Goal: Task Accomplishment & Management: Manage account settings

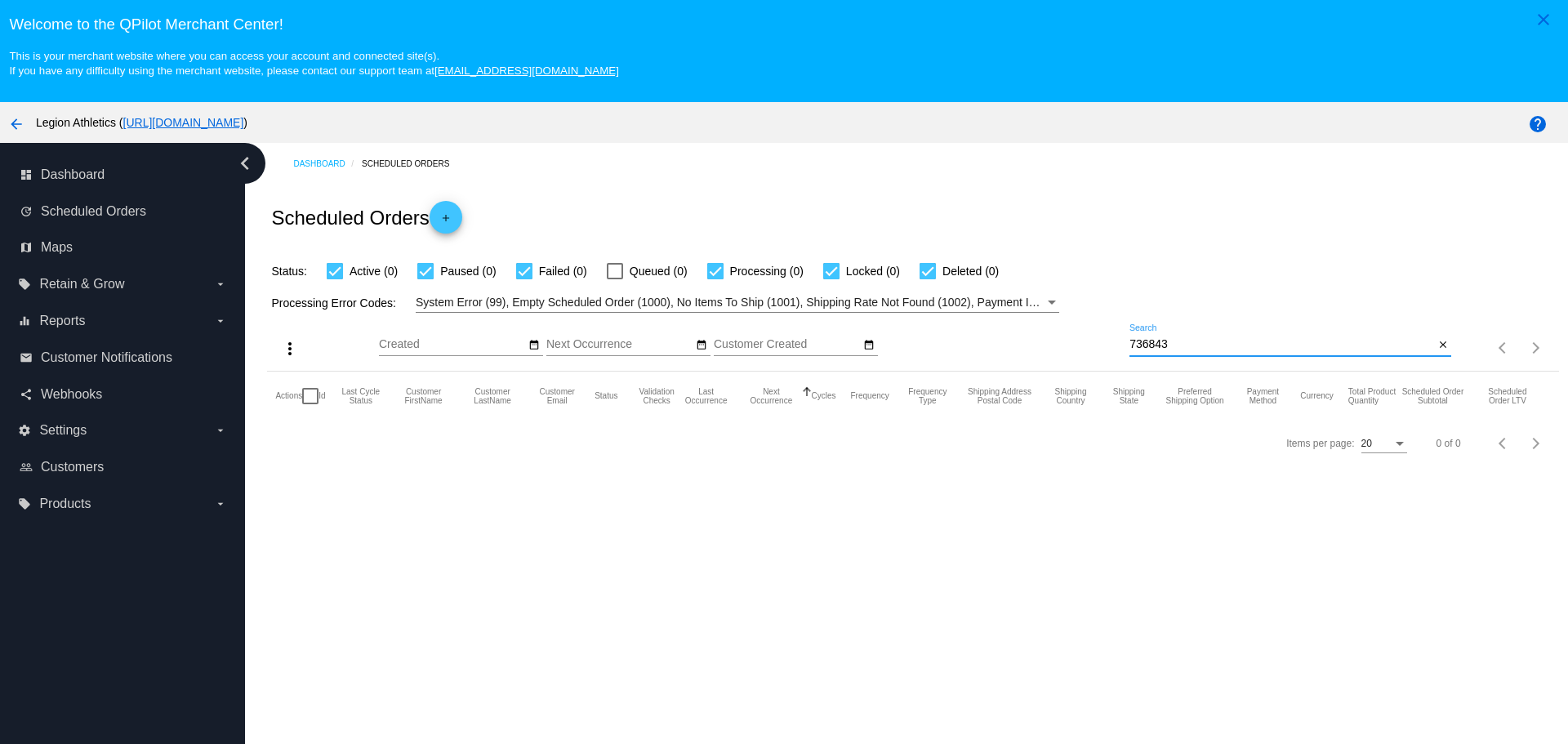
click at [1132, 343] on input "736843" at bounding box center [1281, 344] width 304 height 13
paste input "[EMAIL_ADDRESS][DOMAIN_NAME]"
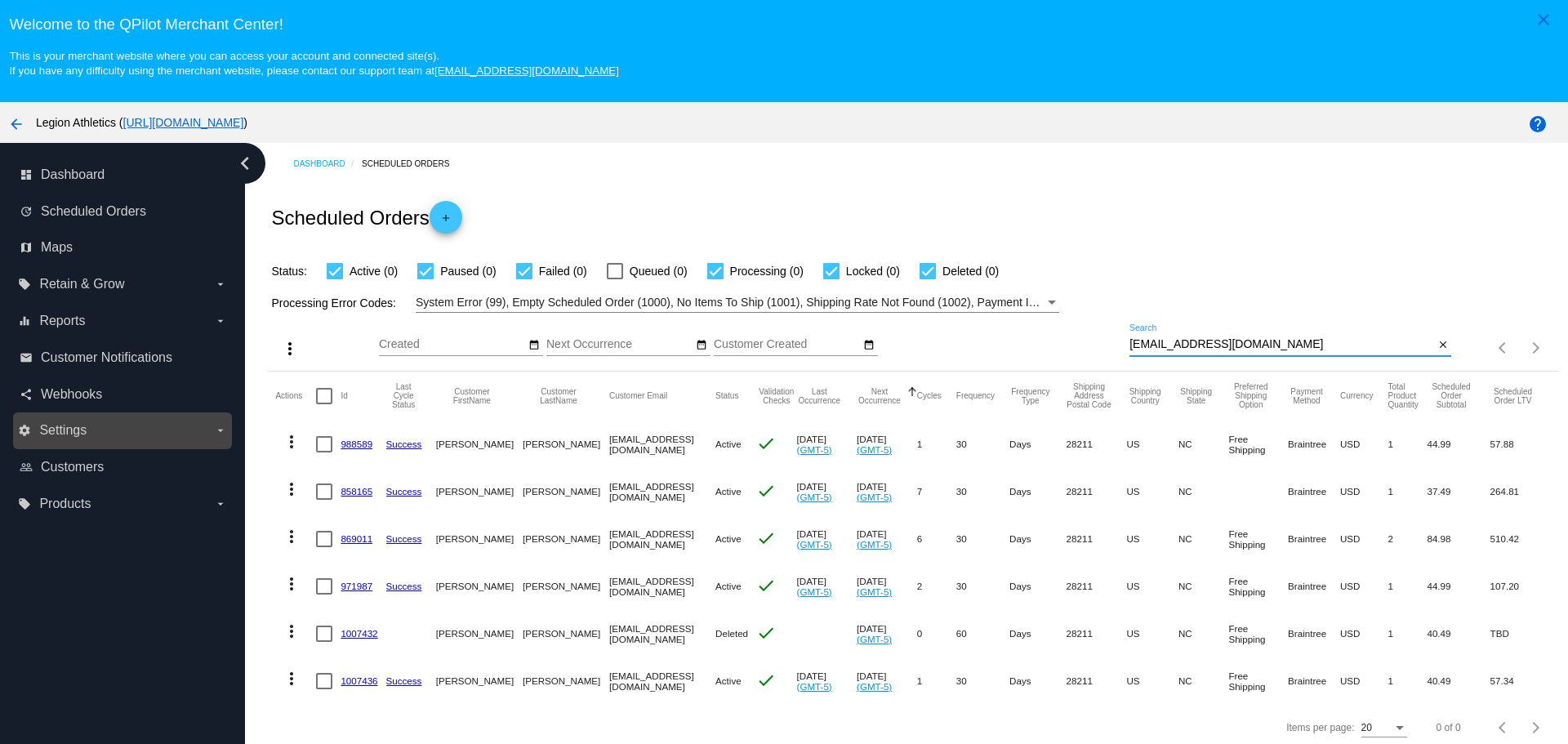
type input "[EMAIL_ADDRESS][DOMAIN_NAME]"
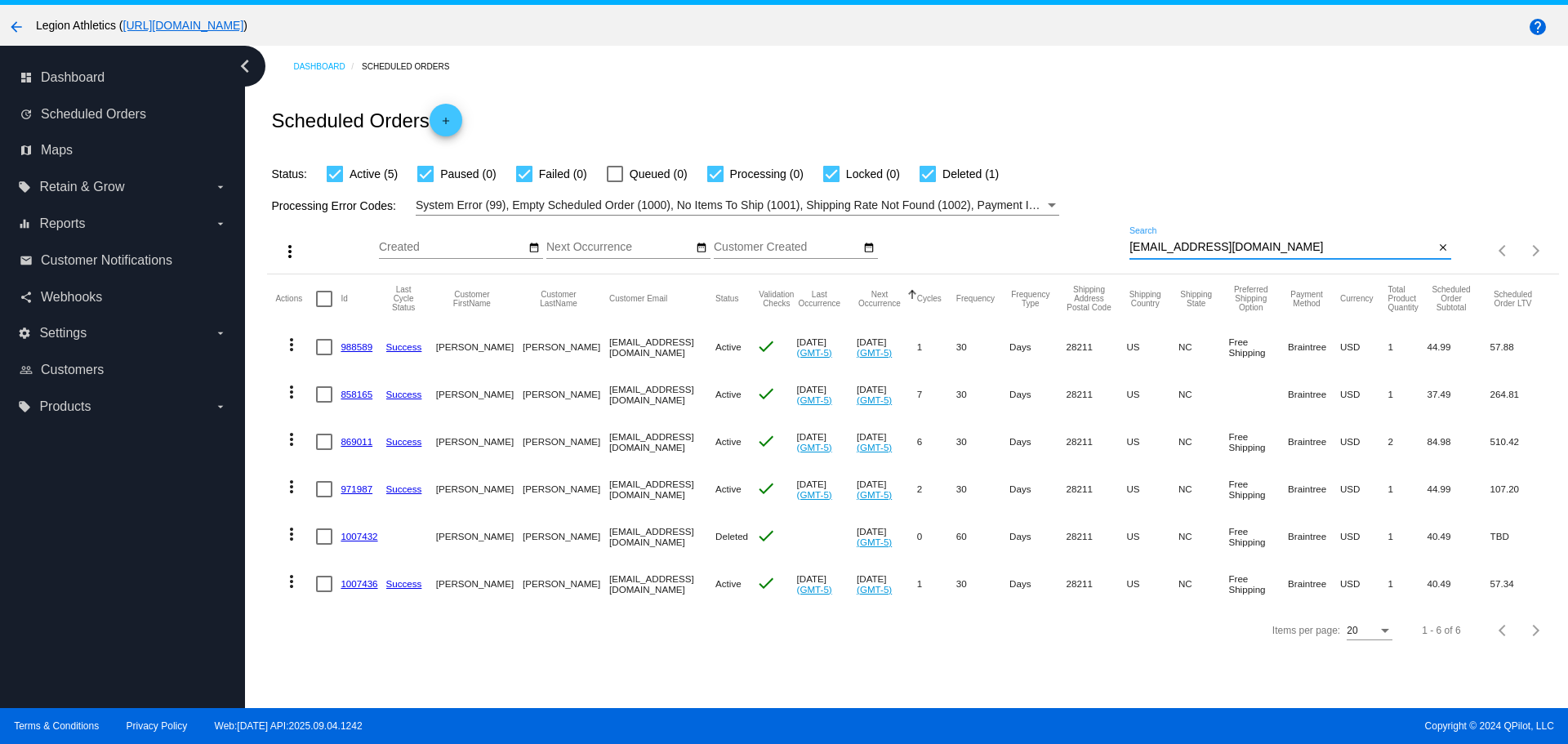
scroll to position [102, 0]
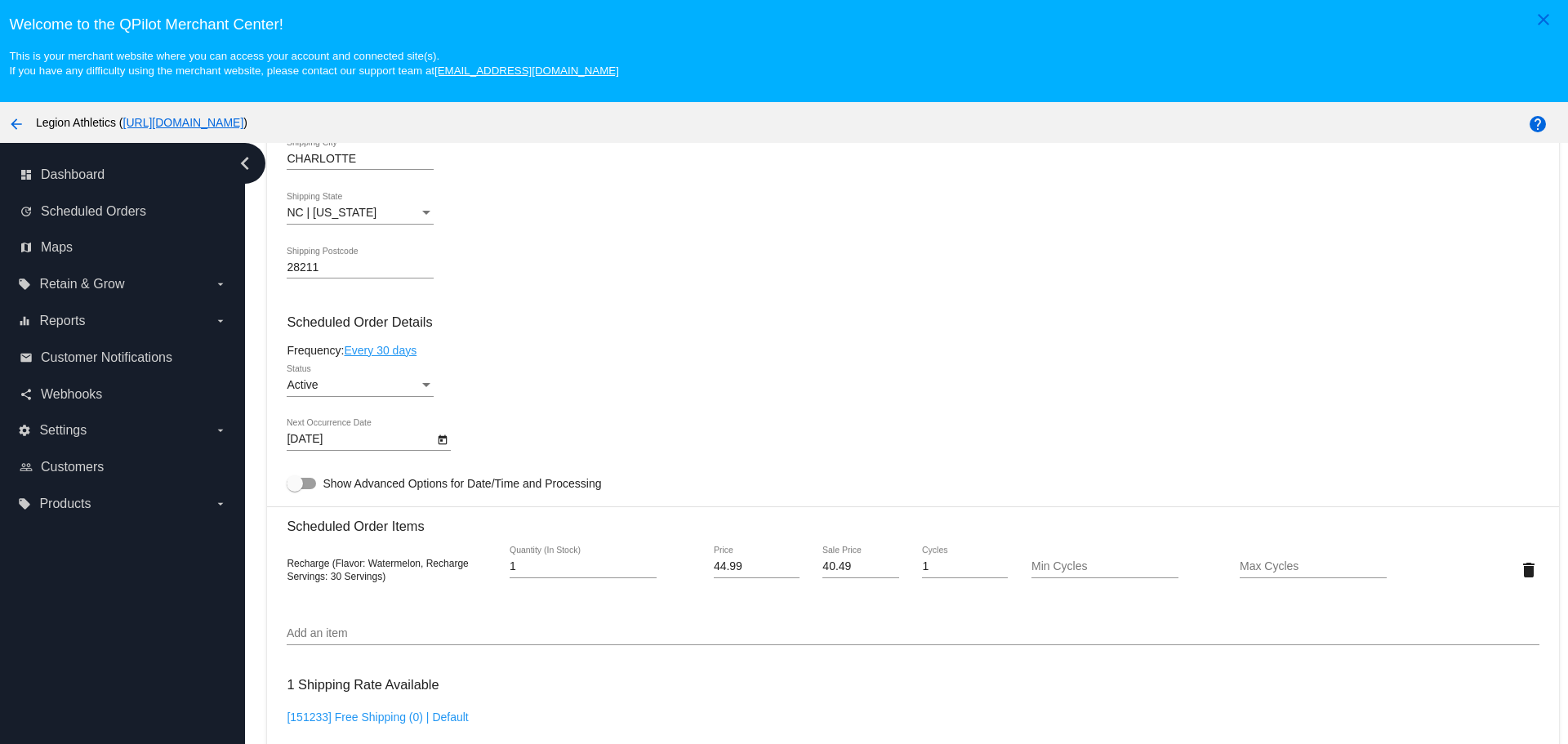
scroll to position [1143, 0]
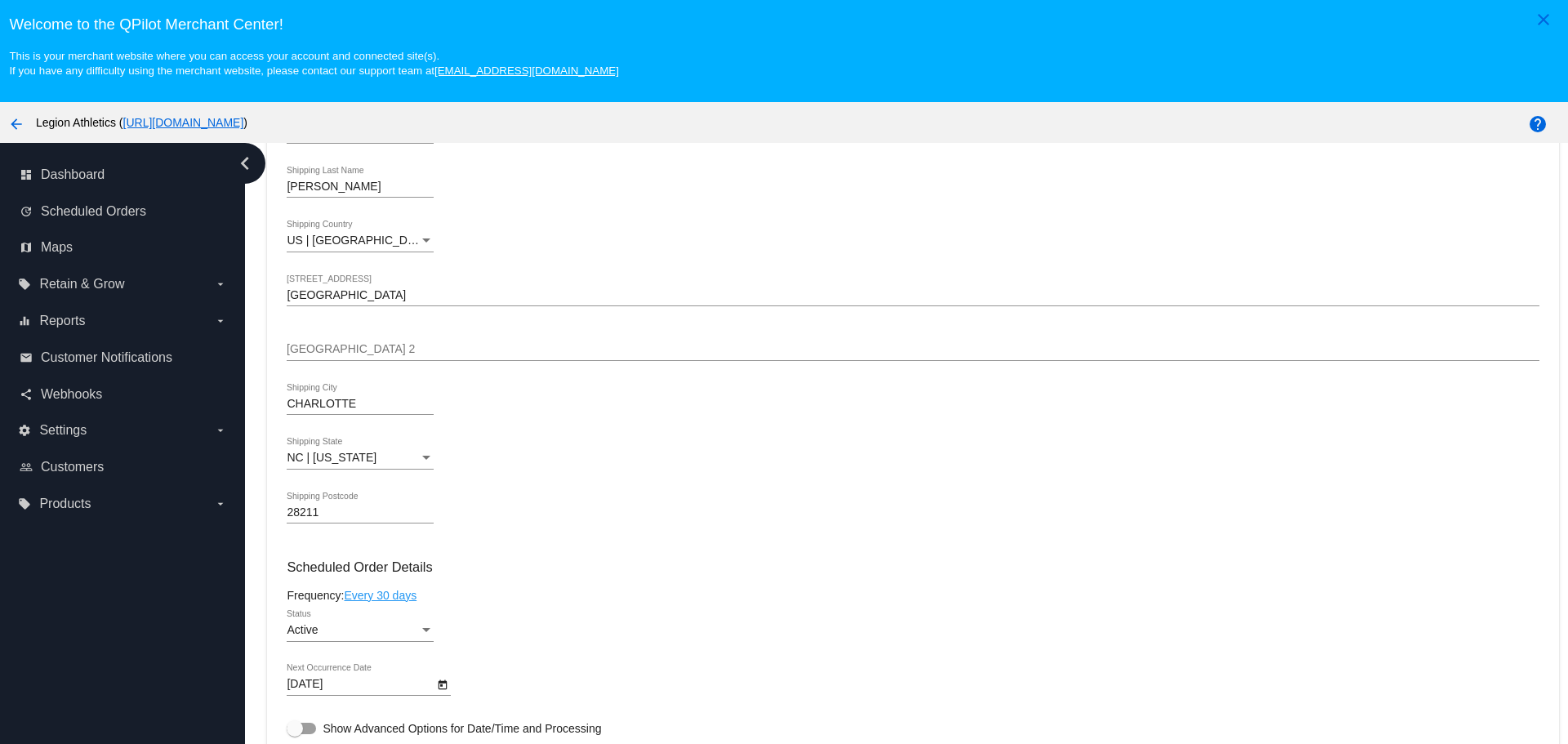
scroll to position [980, 0]
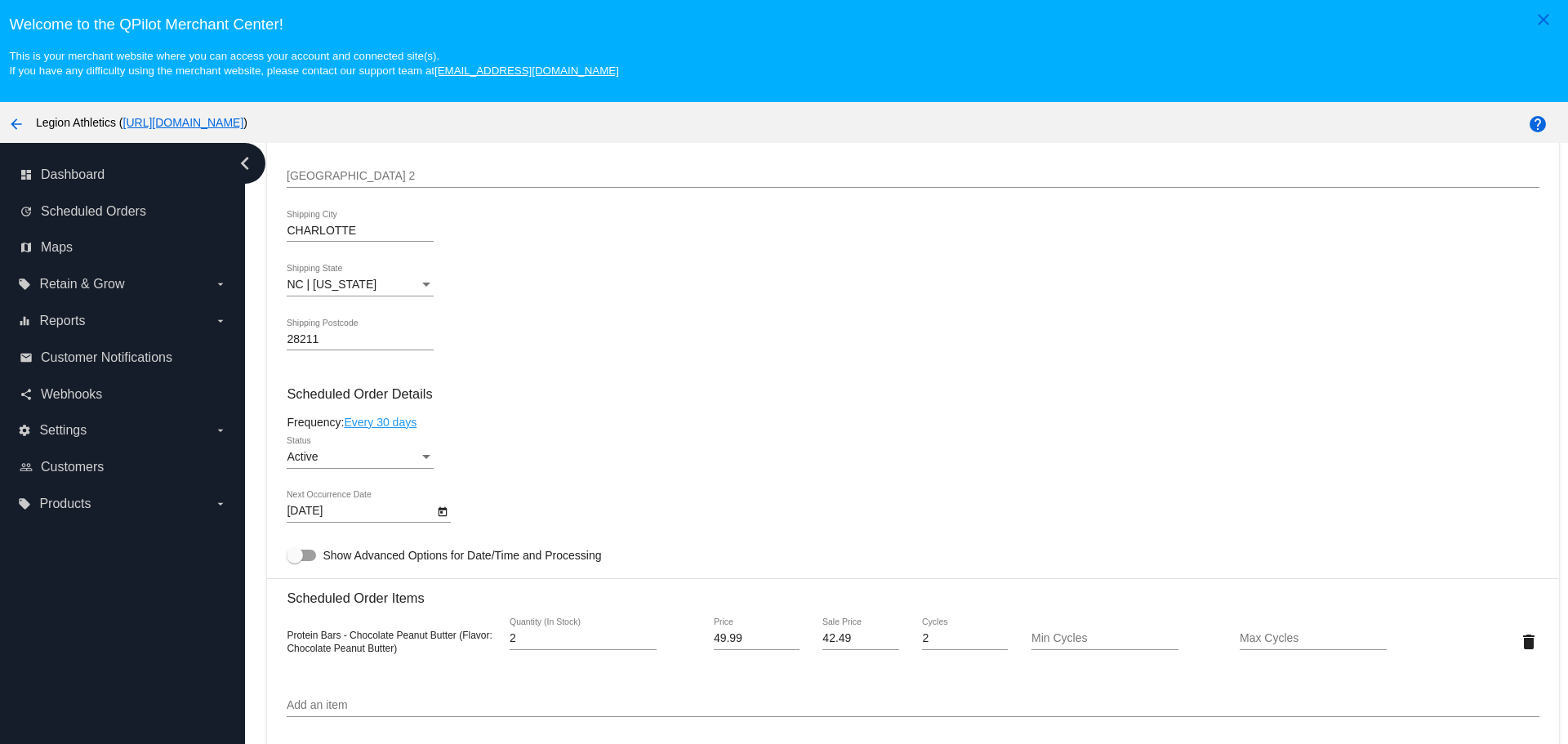
scroll to position [1061, 0]
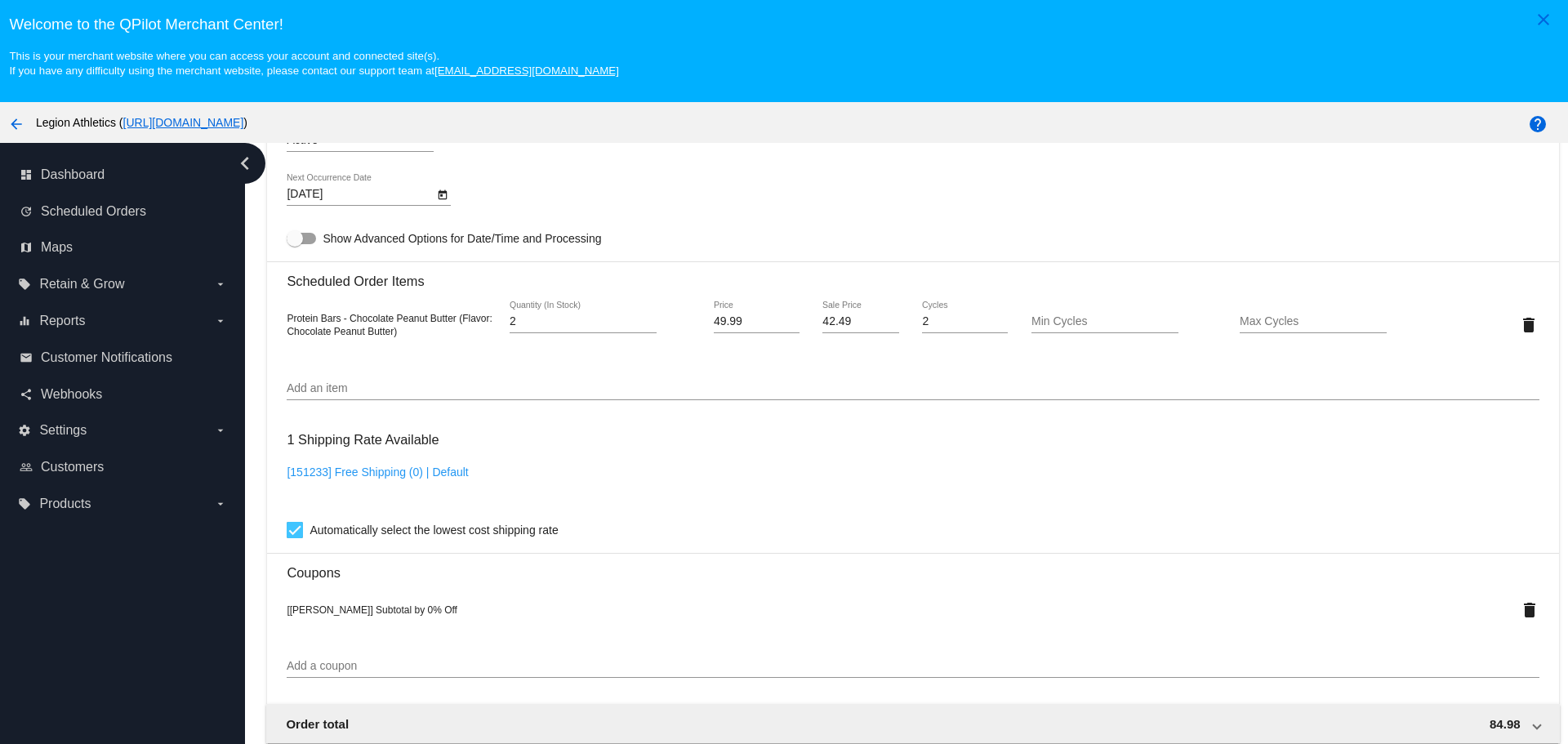
click at [480, 383] on input "Add an item" at bounding box center [912, 388] width 1252 height 13
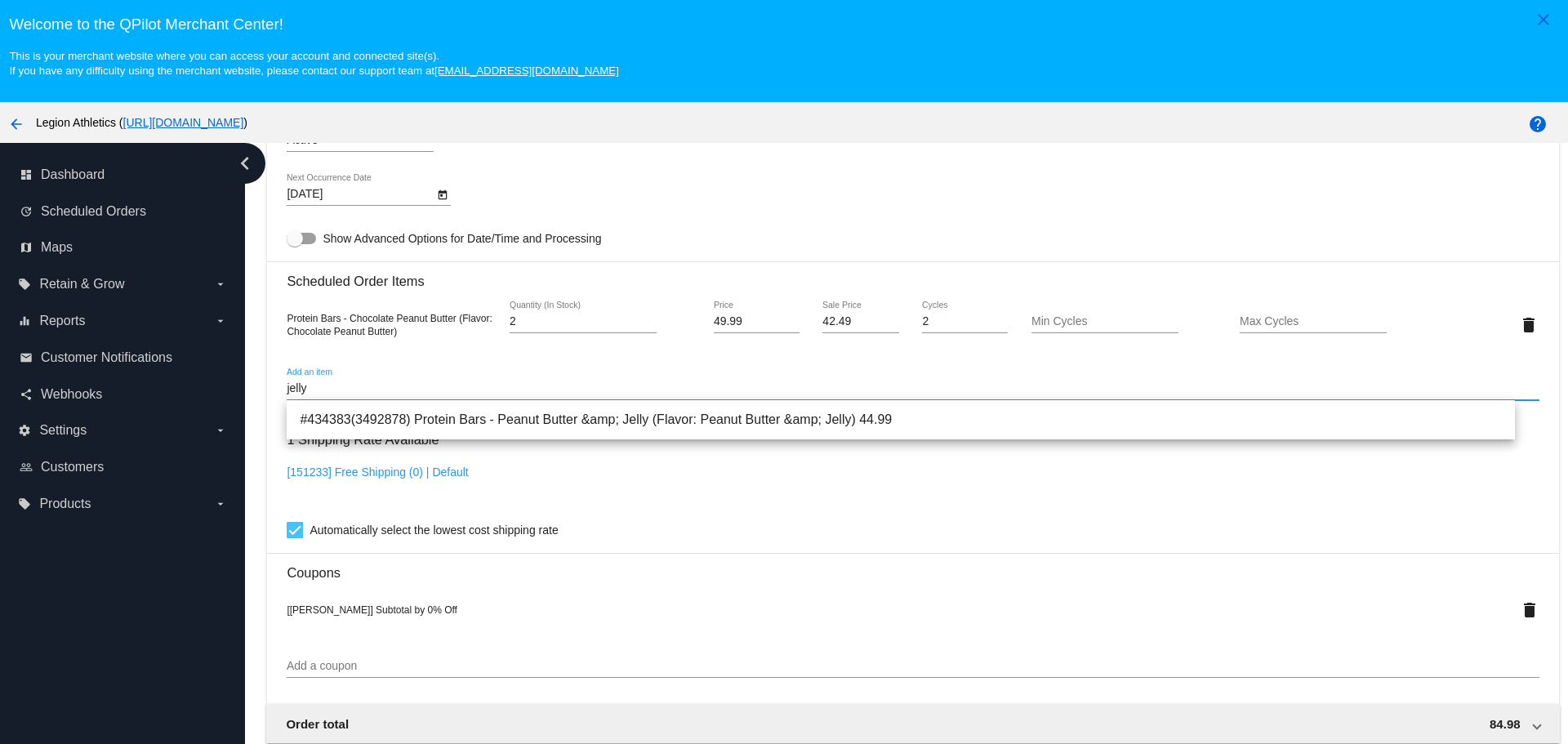
type input "jelly"
click at [487, 440] on div "1 Shipping Rate Available [151233] Free Shipping (0) | Default Automatically se…" at bounding box center [912, 480] width 1252 height 117
click at [509, 389] on input "jelly" at bounding box center [912, 388] width 1252 height 13
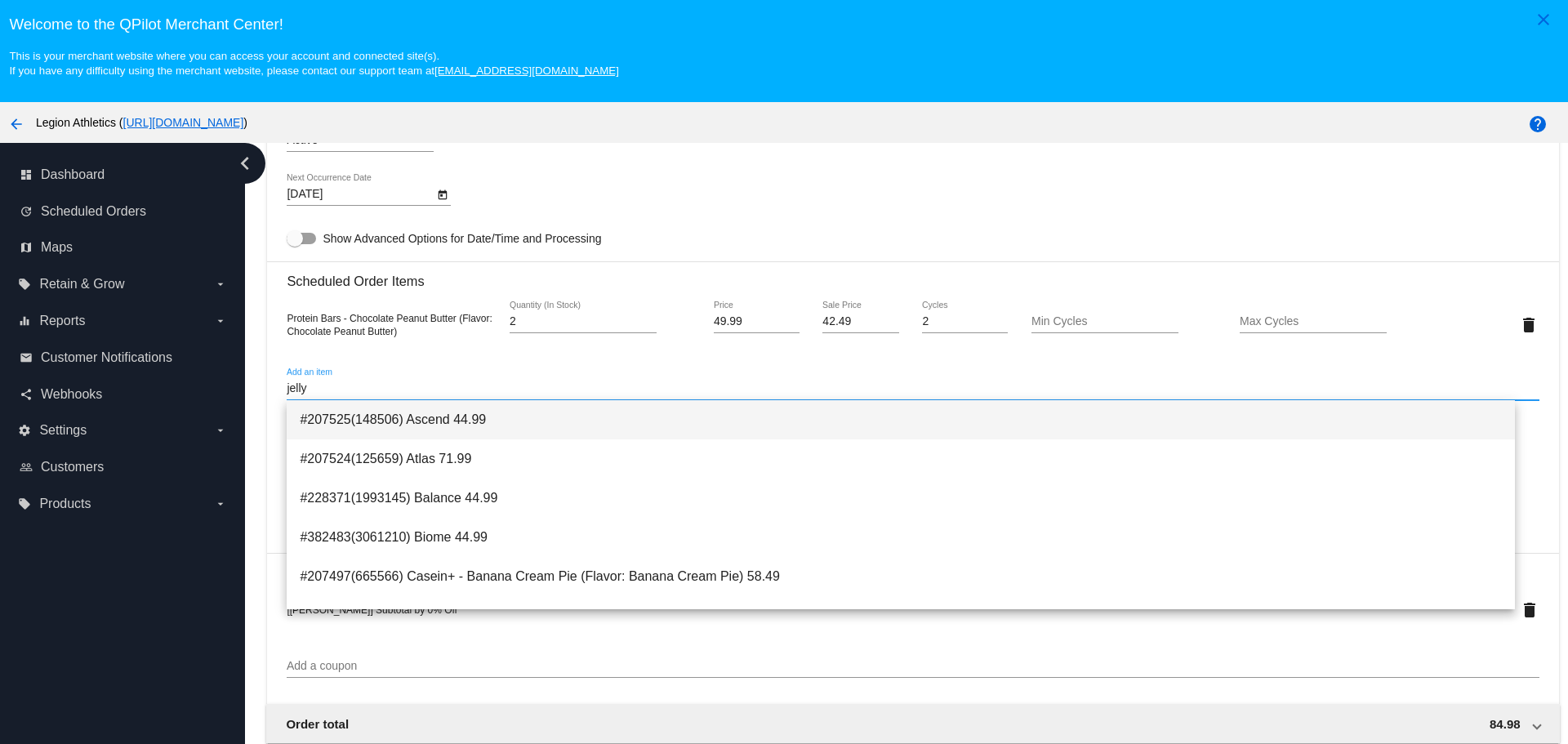
click at [503, 419] on span "#207525(148506) Ascend 44.99" at bounding box center [901, 419] width 1201 height 39
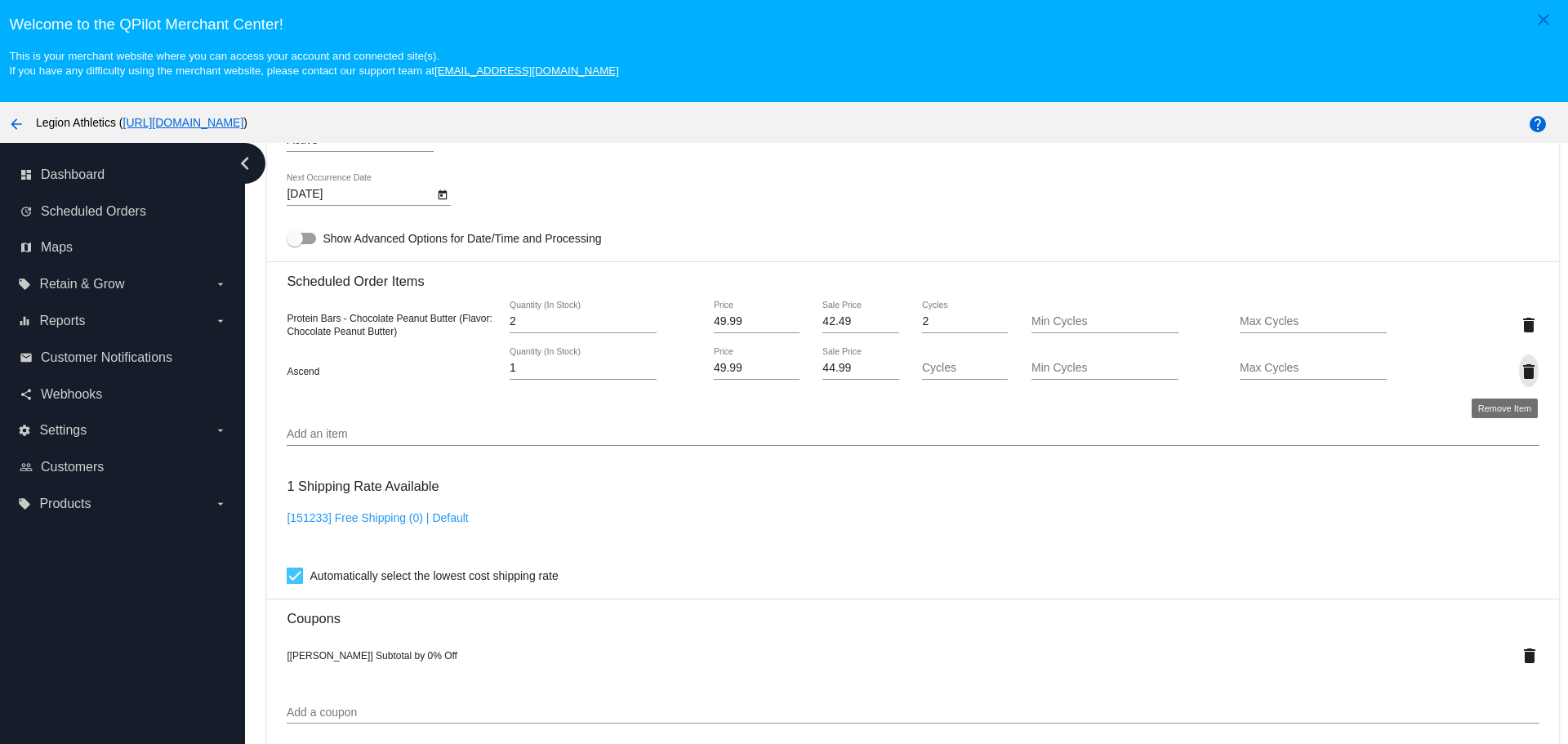
click at [1519, 373] on mat-icon "delete" at bounding box center [1529, 371] width 20 height 20
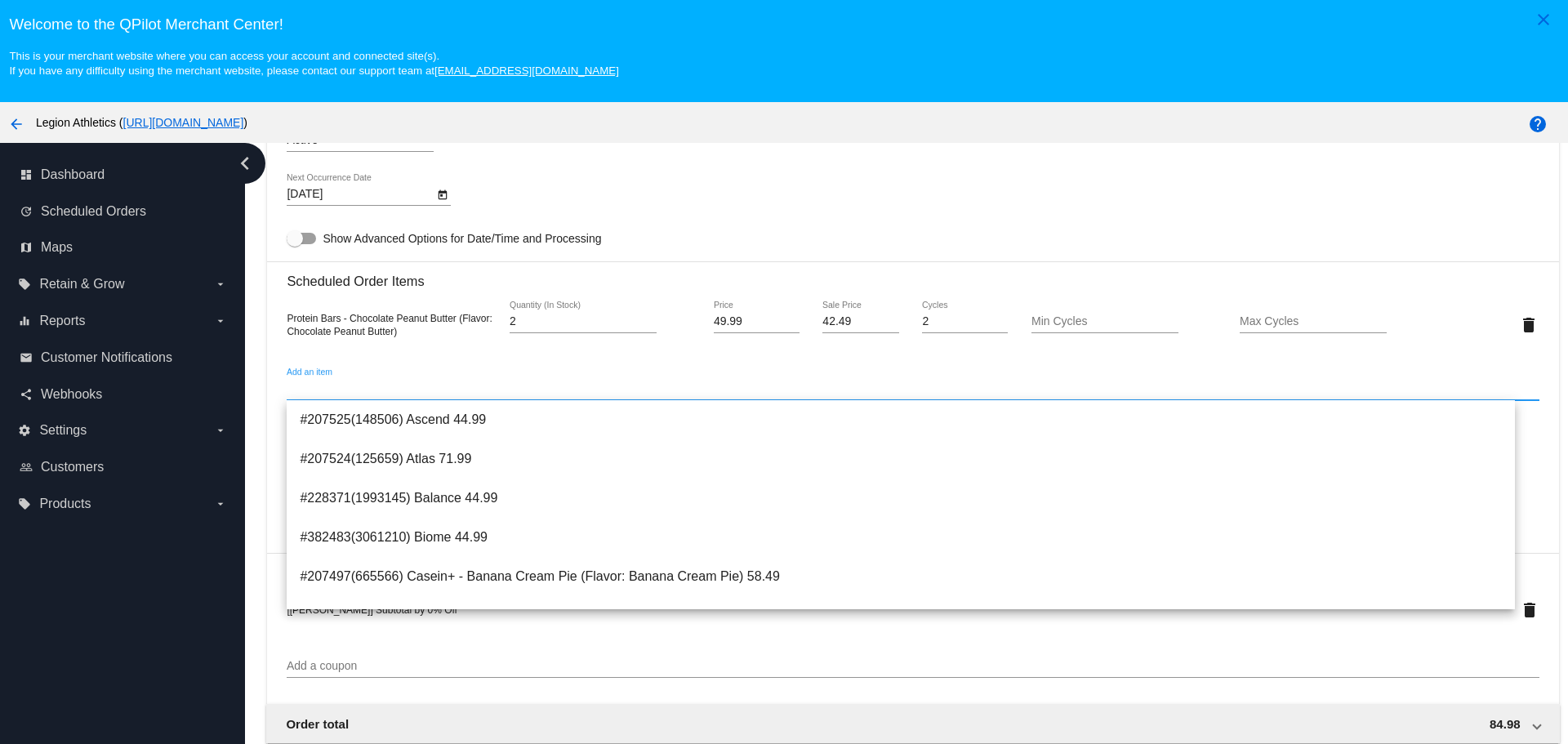
click at [336, 389] on input "Add an item" at bounding box center [912, 388] width 1252 height 13
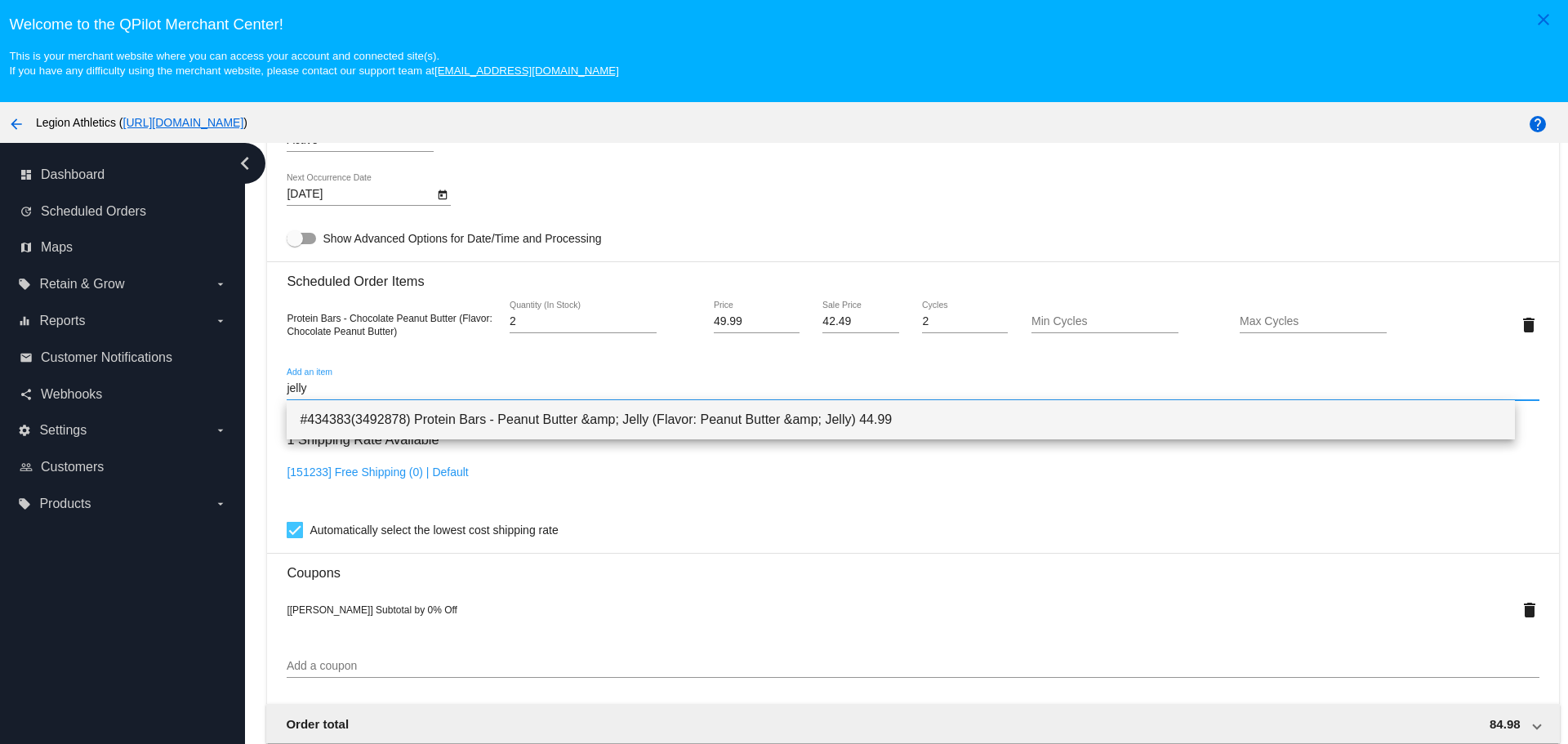
type input "jelly"
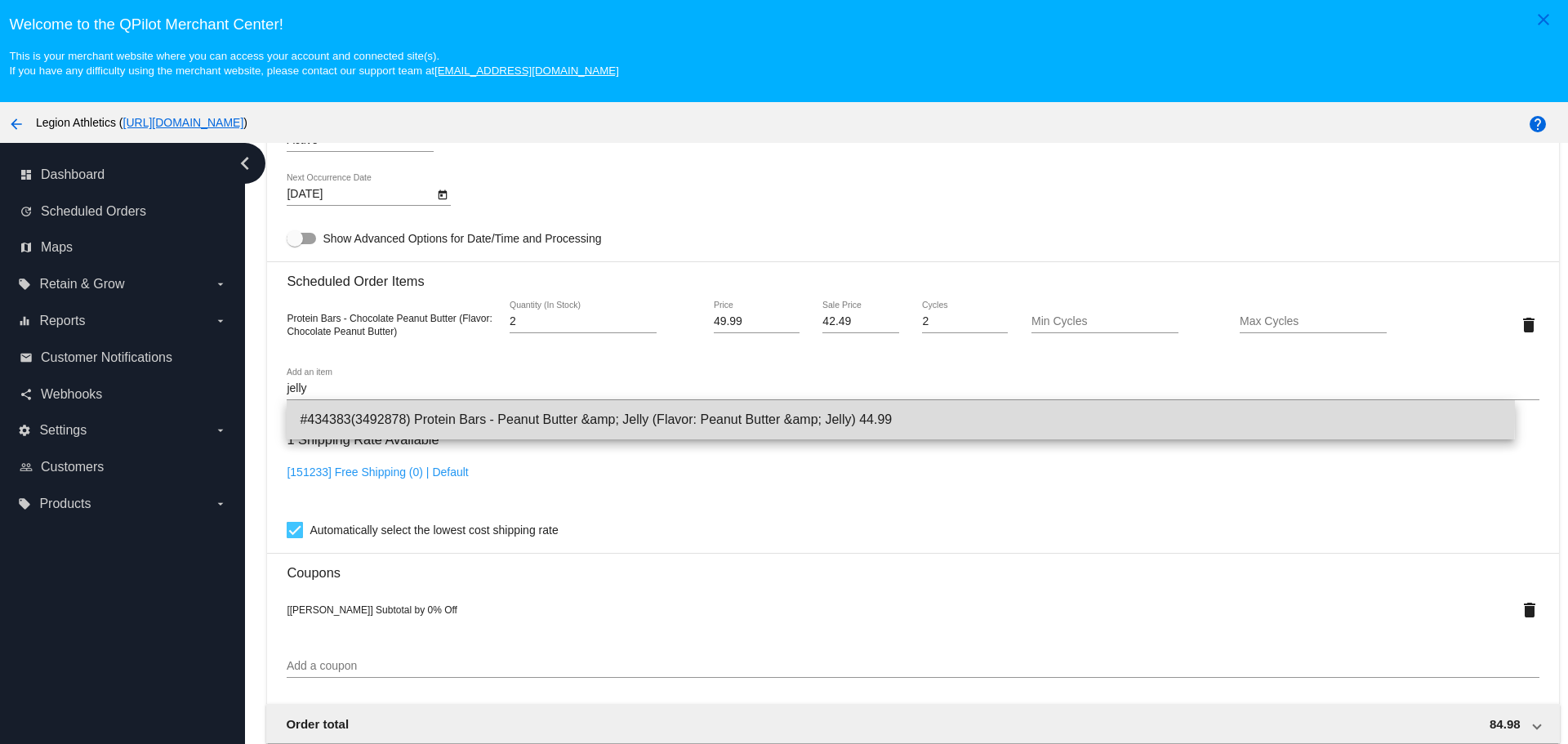
click at [428, 412] on span "#434383(3492878) Protein Bars - Peanut Butter &amp; Jelly (Flavor: Peanut Butte…" at bounding box center [901, 419] width 1201 height 39
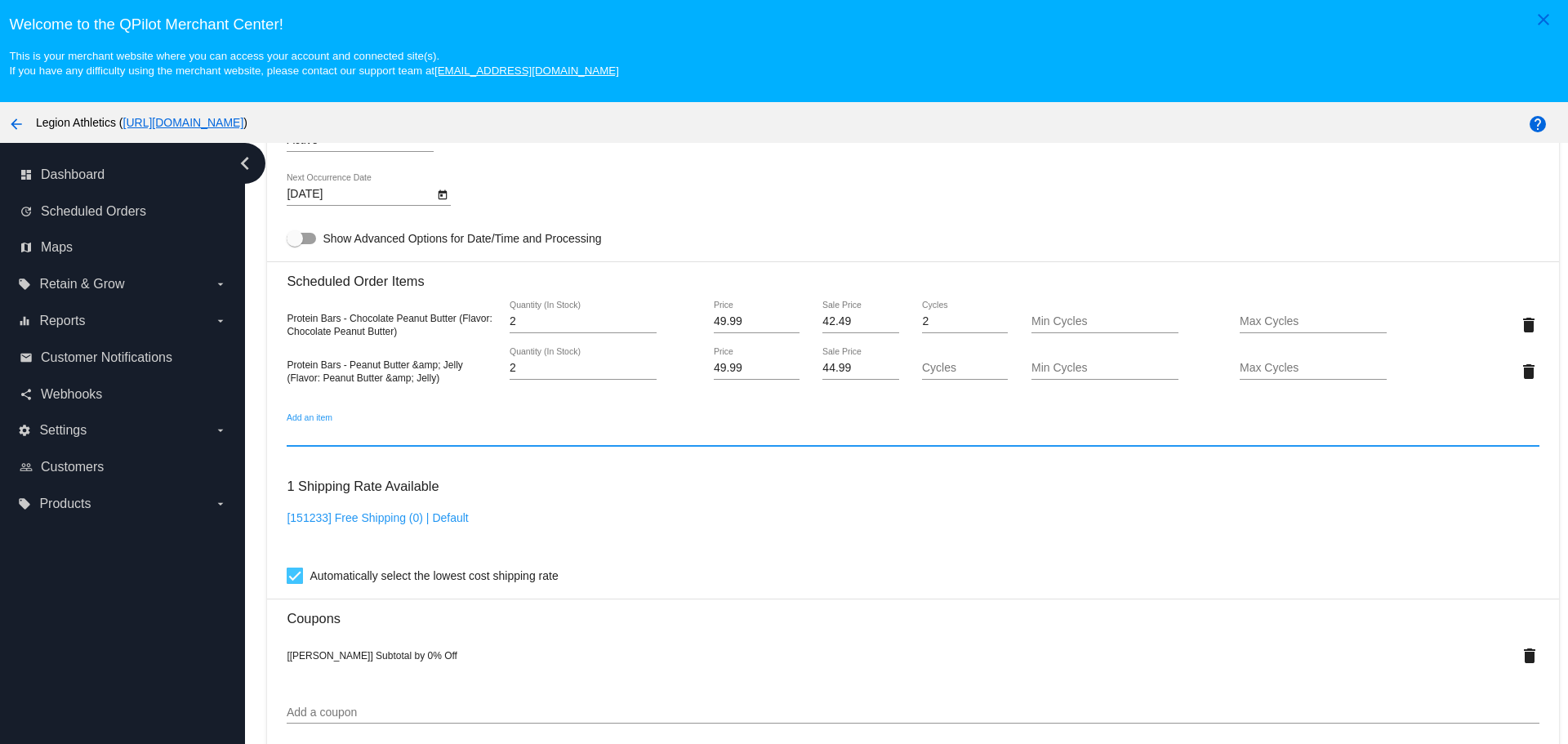
type input "2"
click at [644, 362] on input "2" at bounding box center [583, 367] width 147 height 13
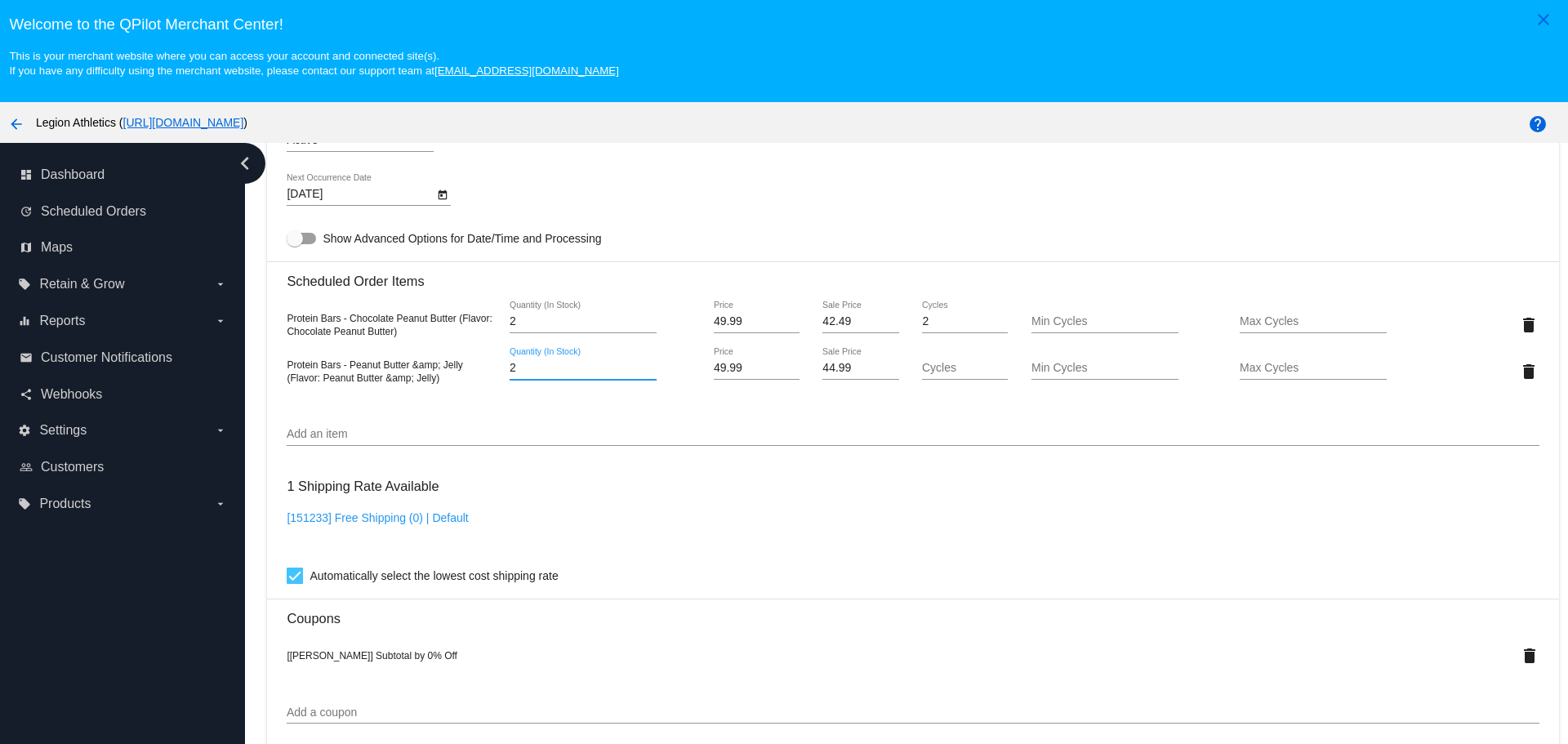
click at [822, 321] on input "42.49" at bounding box center [860, 321] width 76 height 13
click at [826, 369] on mat-card "Customer 3864311: [PERSON_NAME] [EMAIL_ADDRESS][DOMAIN_NAME] Customer Shipping …" at bounding box center [912, 338] width 1291 height 1735
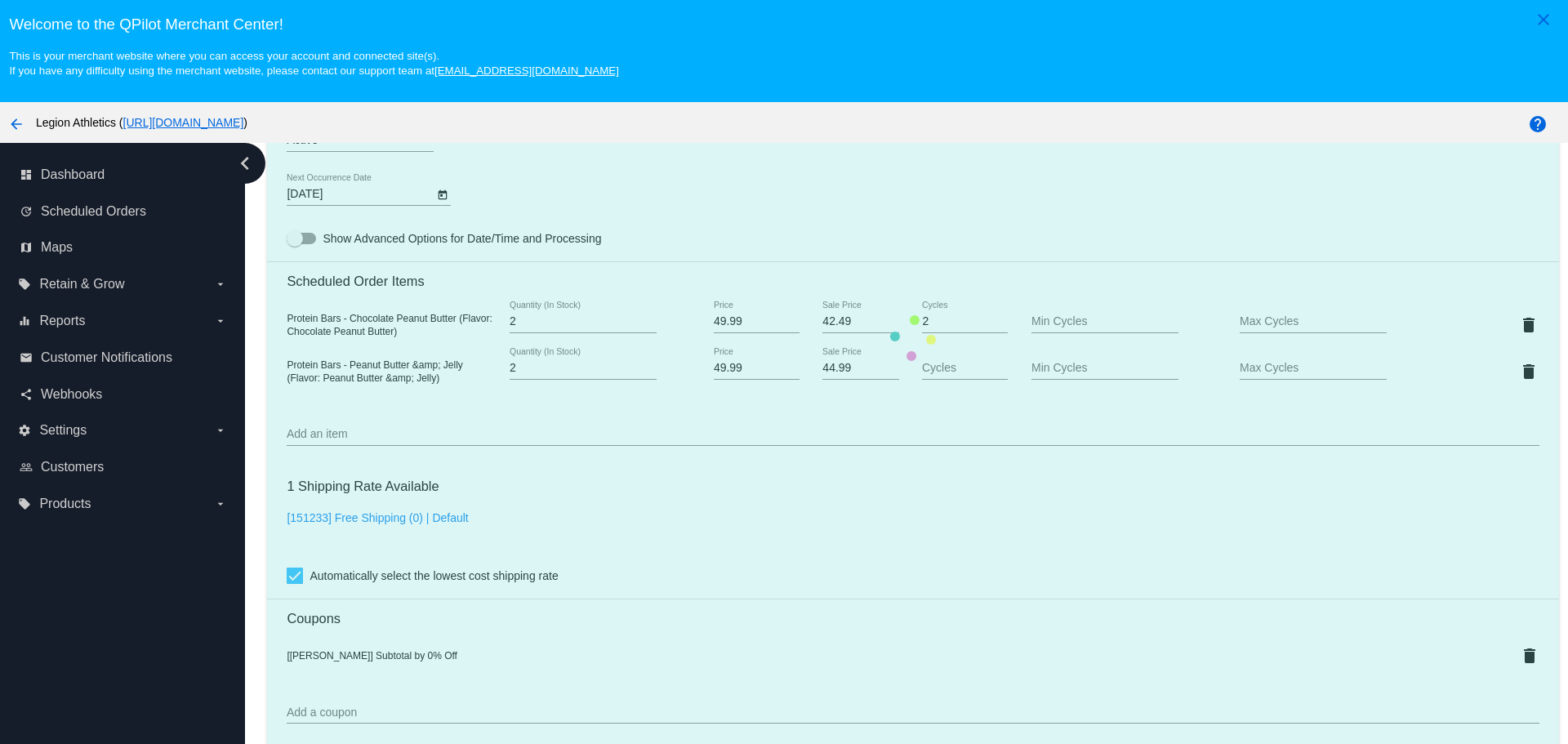
click at [826, 369] on mat-card "Customer 3864311: [PERSON_NAME] [EMAIL_ADDRESS][DOMAIN_NAME] Customer Shipping …" at bounding box center [912, 338] width 1291 height 1735
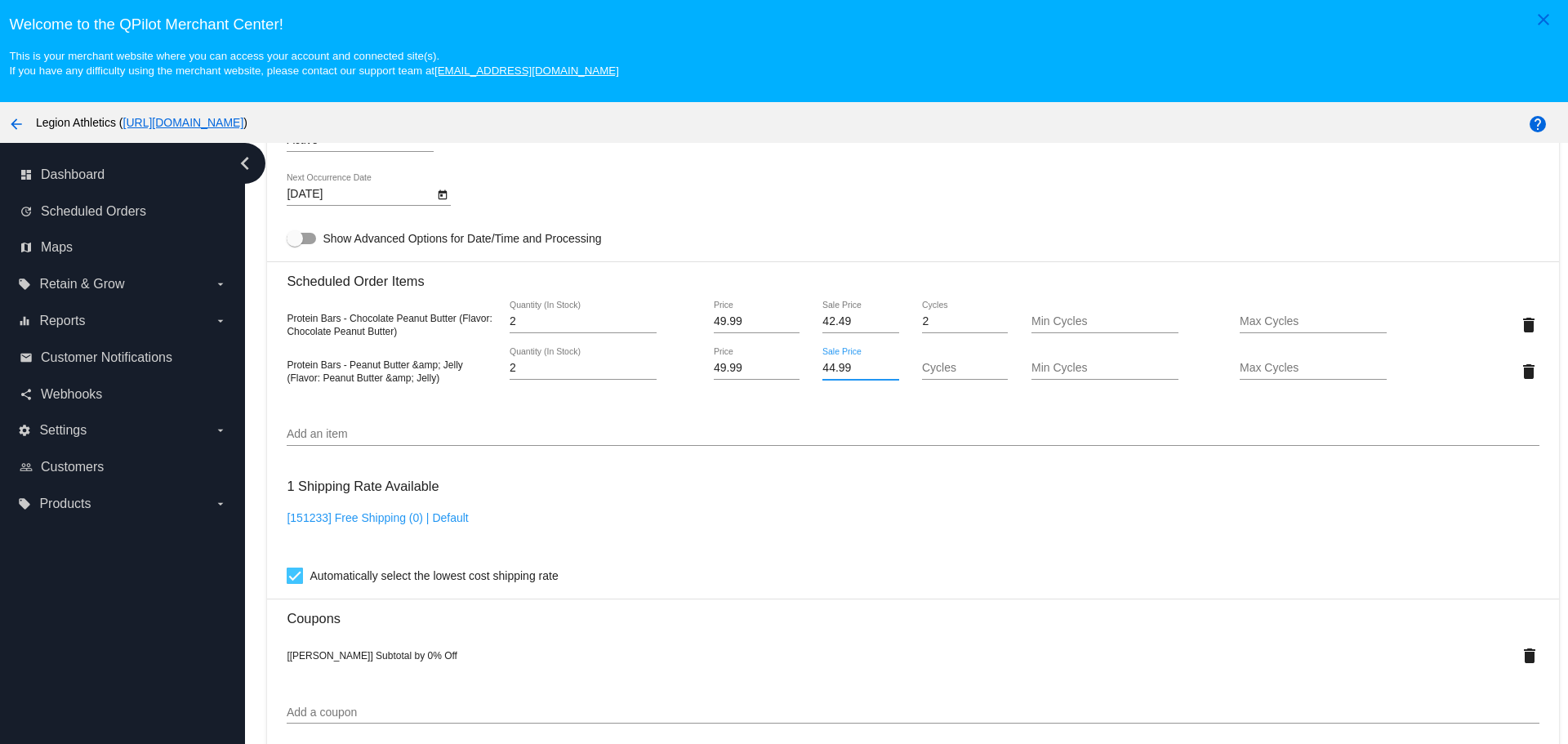
drag, startPoint x: 844, startPoint y: 367, endPoint x: 815, endPoint y: 370, distance: 29.2
click at [822, 370] on input "44.99" at bounding box center [860, 367] width 76 height 13
paste input "2.4"
type input "42.49"
click at [815, 404] on mat-card "Customer 3864311: [PERSON_NAME] [EMAIL_ADDRESS][DOMAIN_NAME] Customer Shipping …" at bounding box center [912, 338] width 1291 height 1735
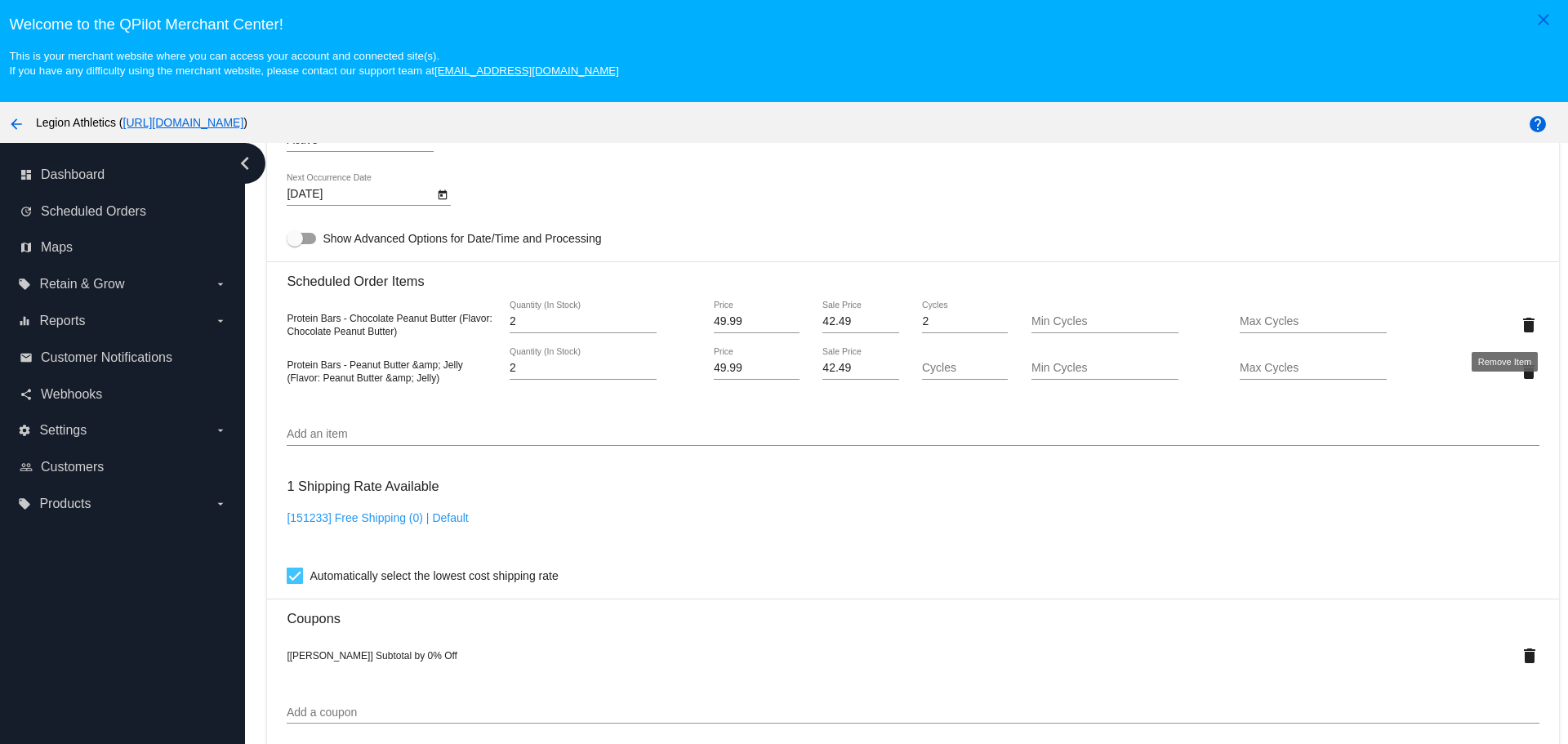
click at [1519, 327] on mat-icon "delete" at bounding box center [1529, 325] width 20 height 20
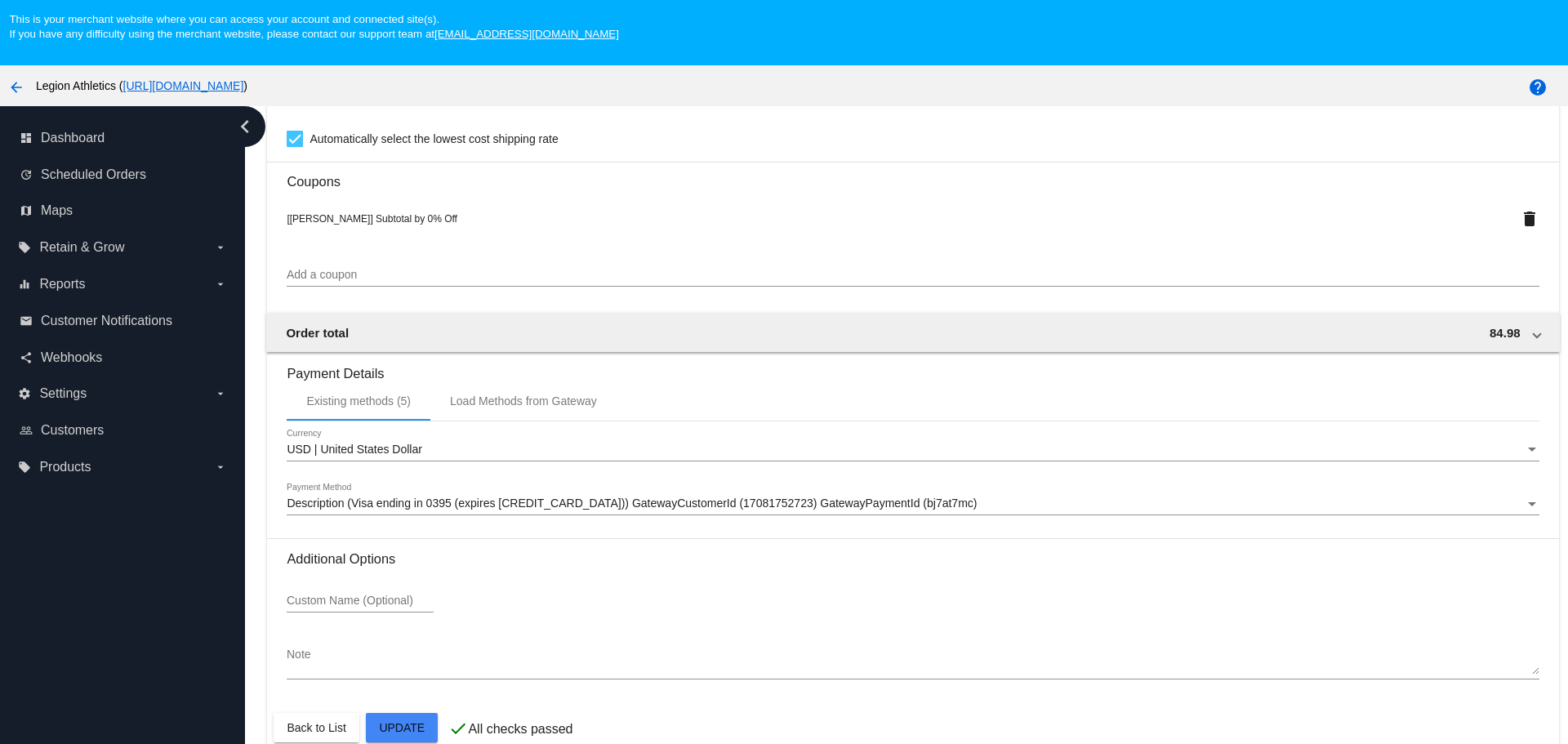
scroll to position [102, 0]
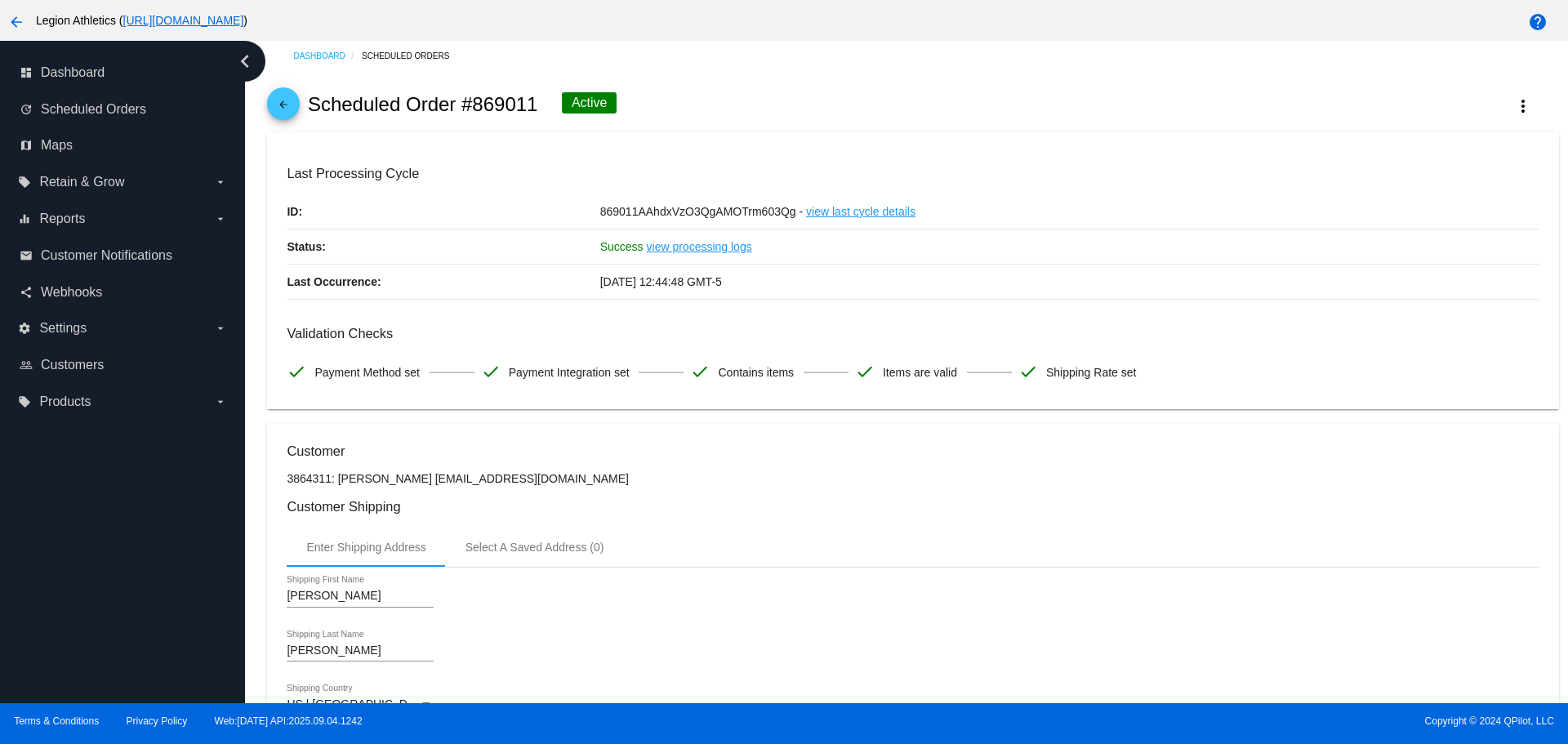
scroll to position [0, 0]
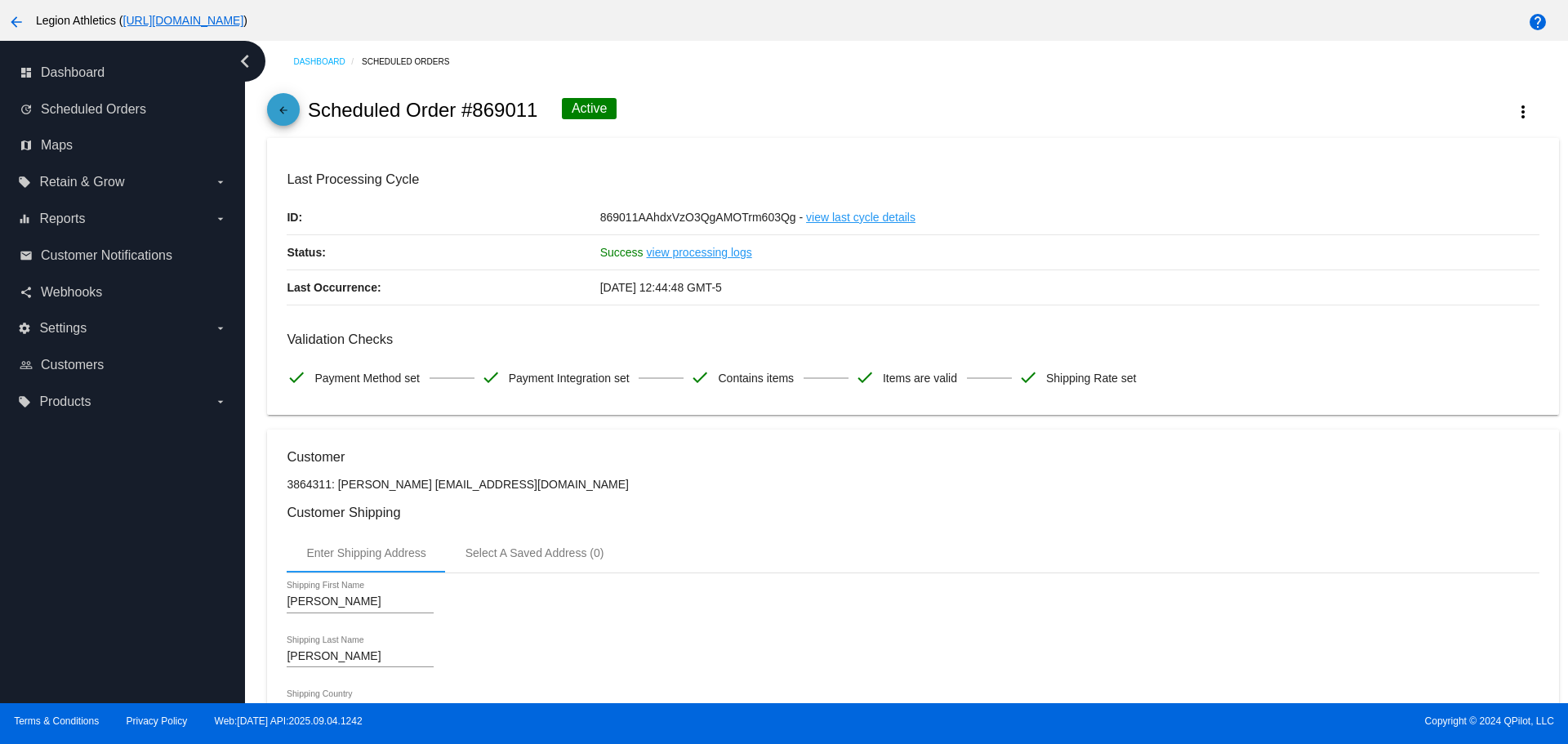
click at [292, 110] on mat-icon "arrow_back" at bounding box center [284, 115] width 20 height 20
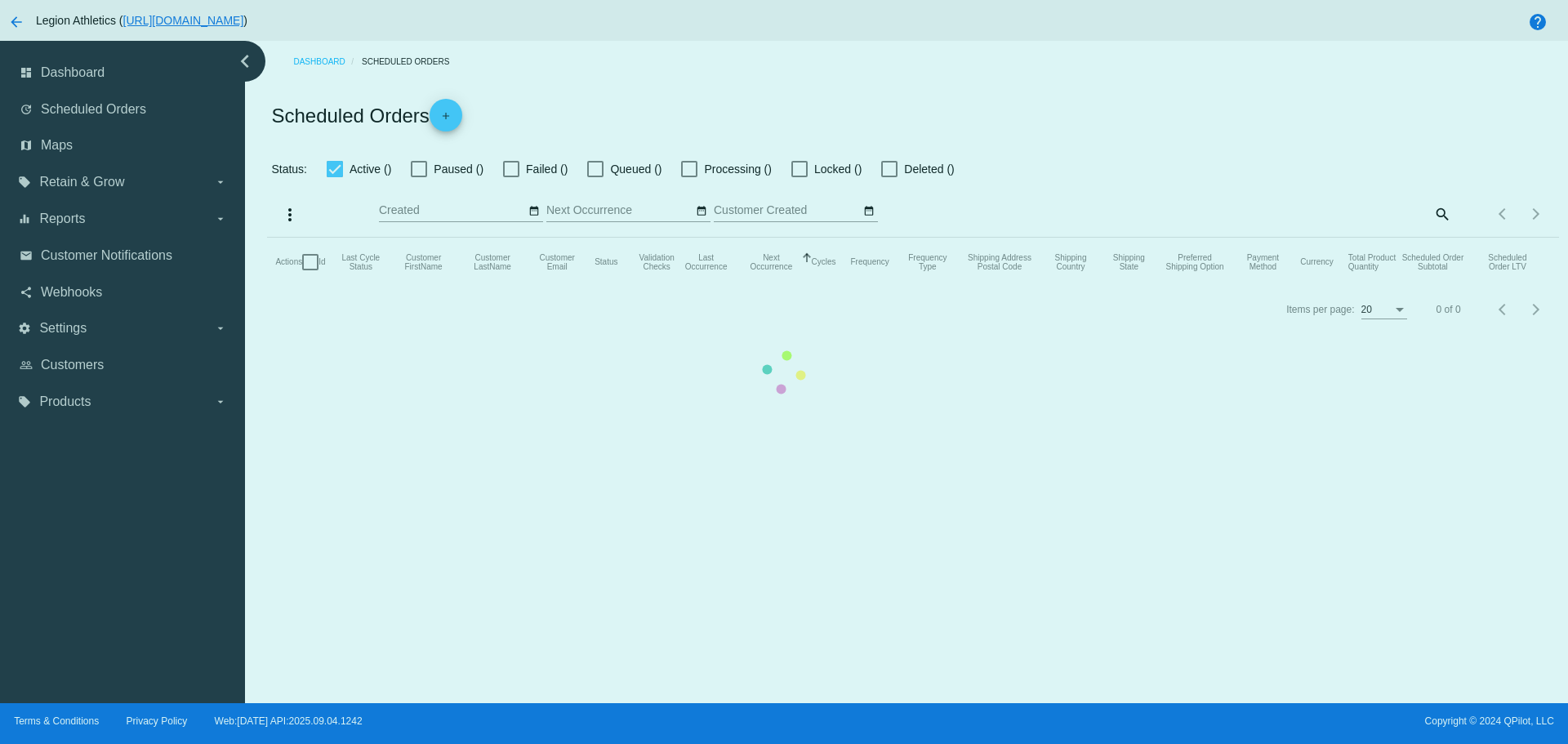
checkbox input "true"
